Goal: Transaction & Acquisition: Purchase product/service

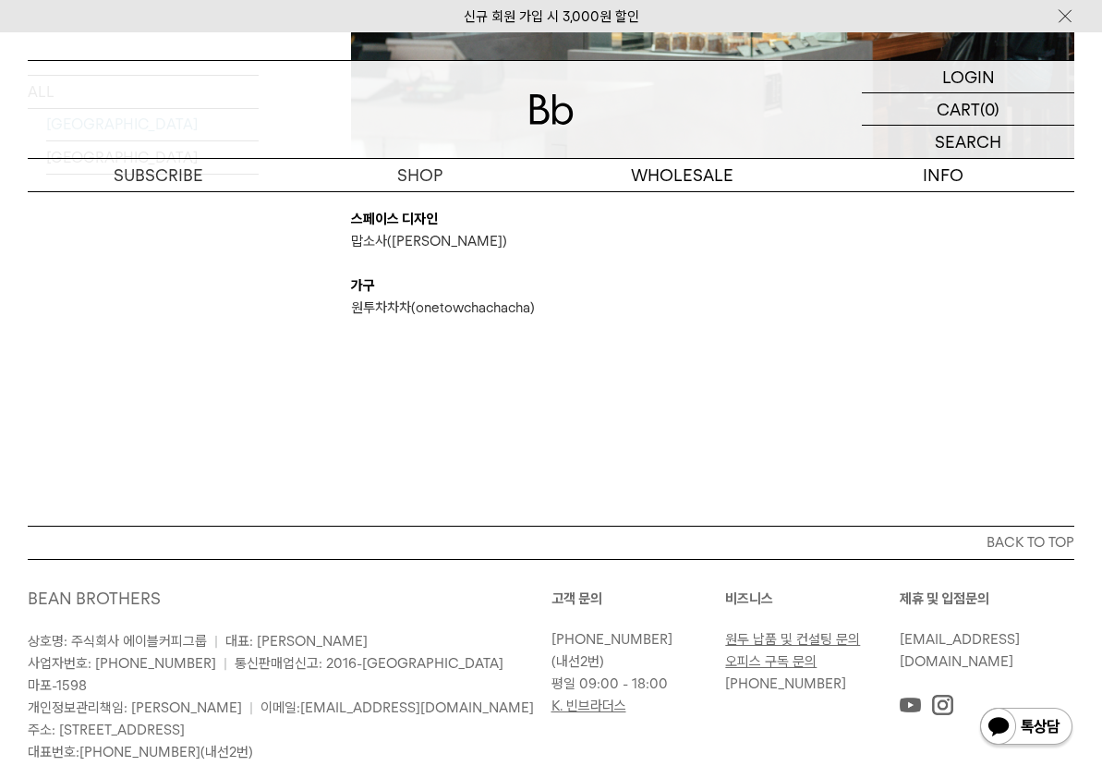
scroll to position [3160, 0]
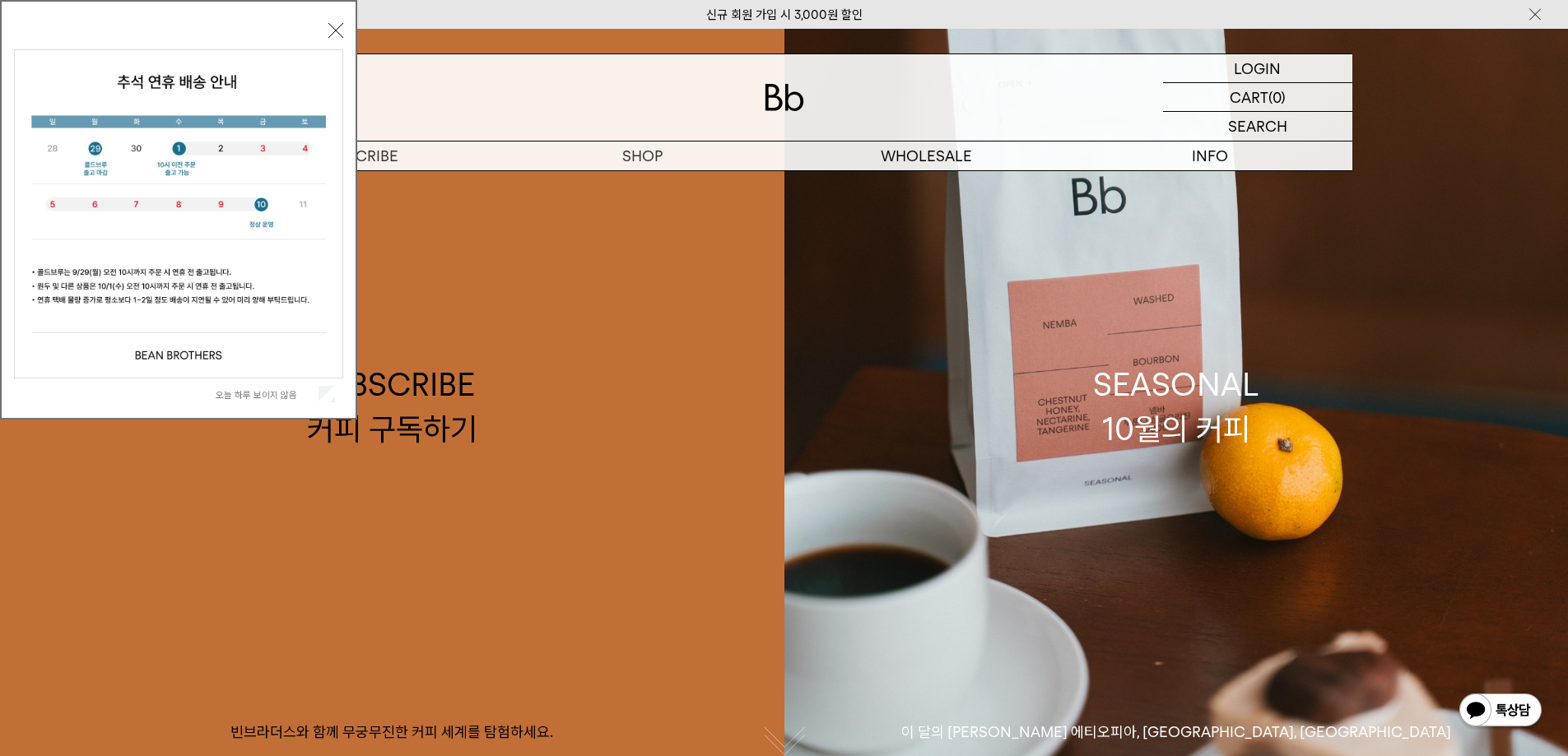
click at [331, 28] on button "닫기" at bounding box center [336, 30] width 15 height 15
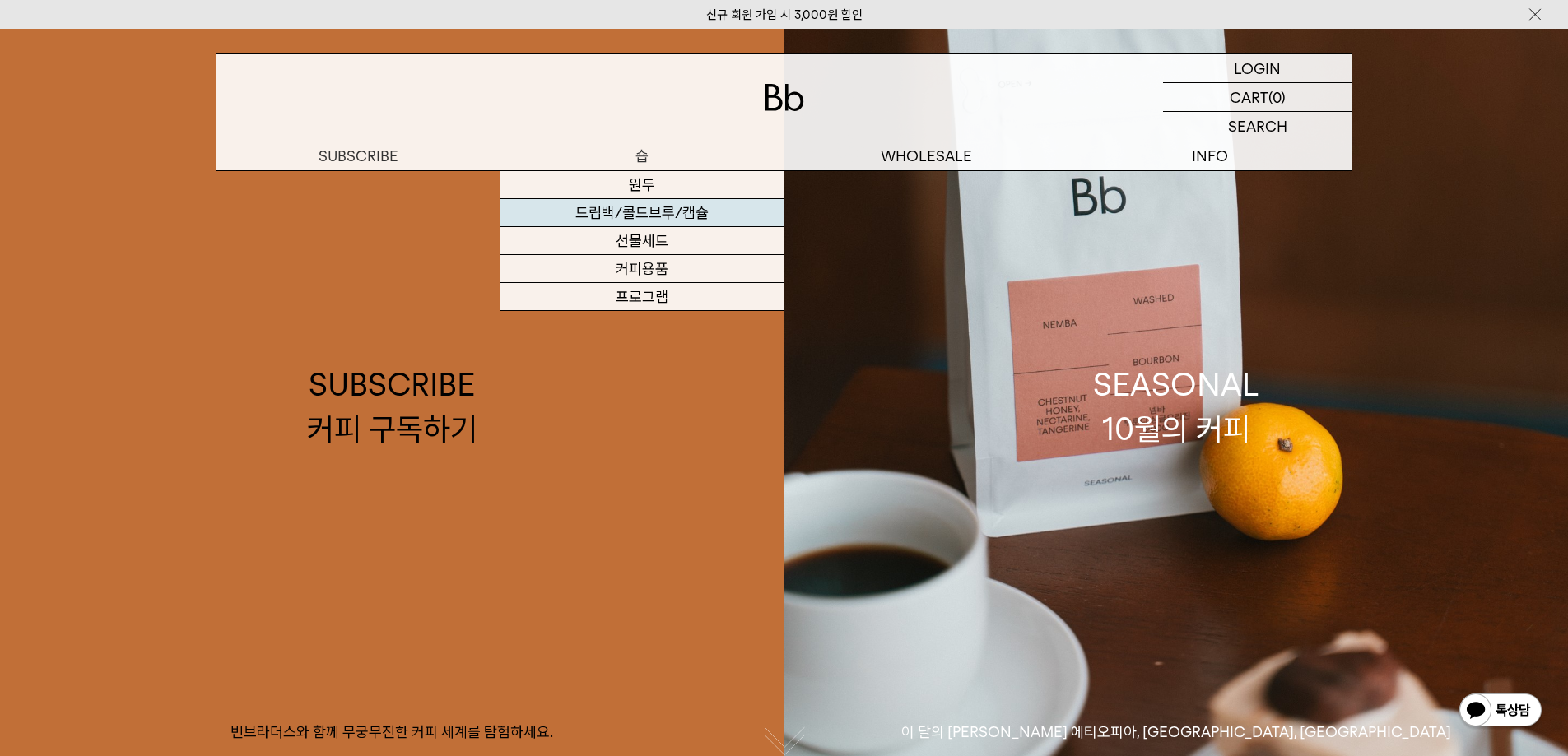
click at [600, 214] on link "드립백/콜드브루/캡슐" at bounding box center [642, 213] width 284 height 28
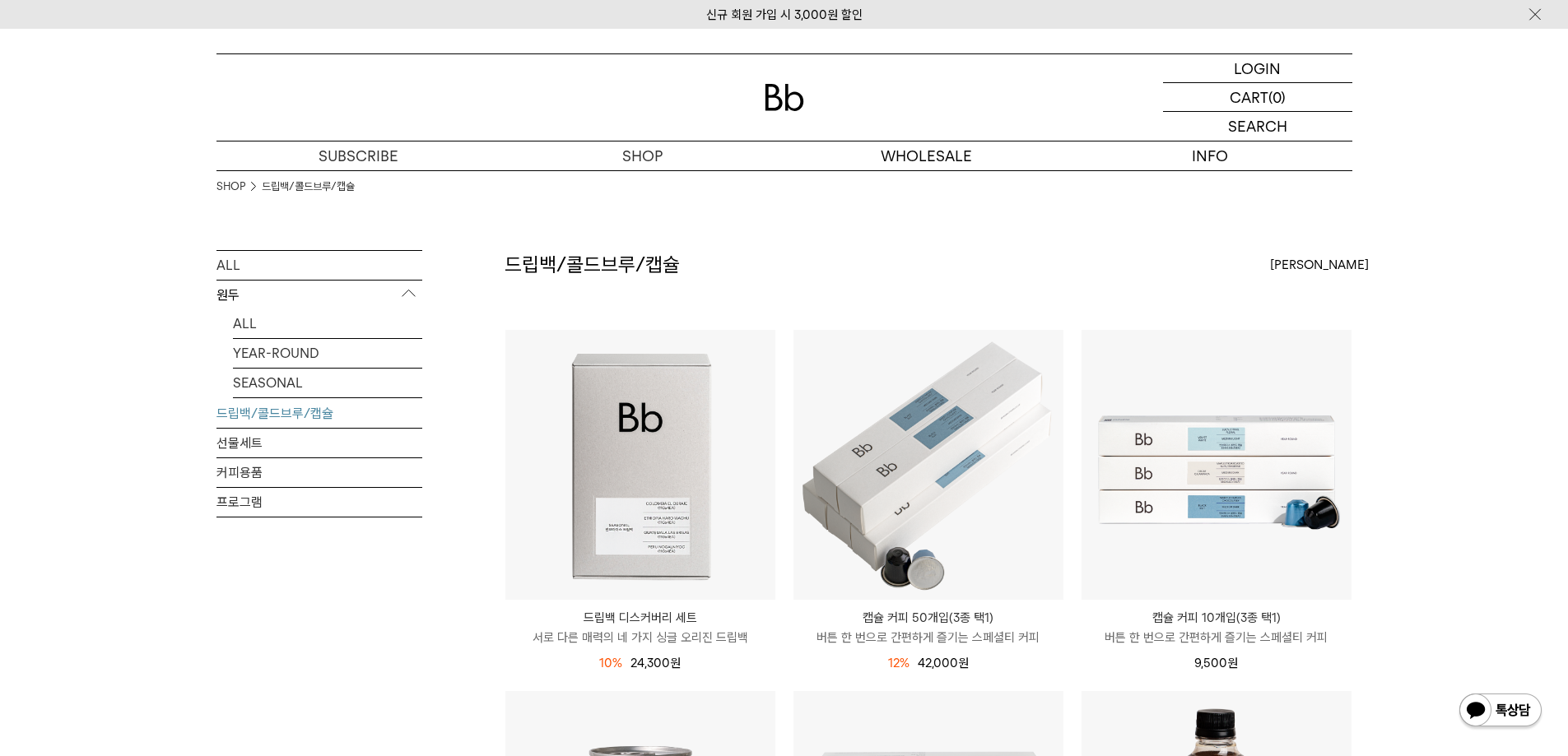
scroll to position [247, 0]
